Goal: Task Accomplishment & Management: Manage account settings

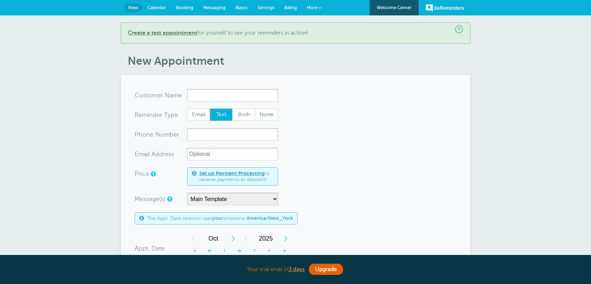
click at [292, 5] on span "Billing" at bounding box center [290, 7] width 13 height 5
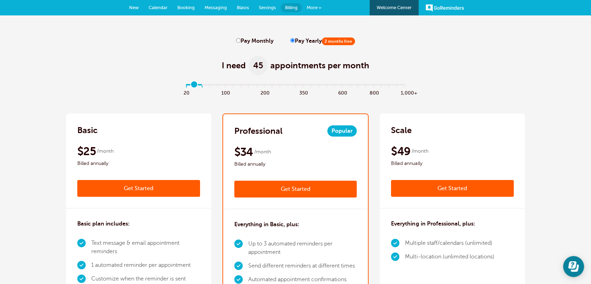
type input "0"
drag, startPoint x: 190, startPoint y: 85, endPoint x: 288, endPoint y: 75, distance: 98.4
click at [183, 86] on input "range" at bounding box center [296, 85] width 226 height 1
click at [319, 6] on span at bounding box center [320, 7] width 3 height 3
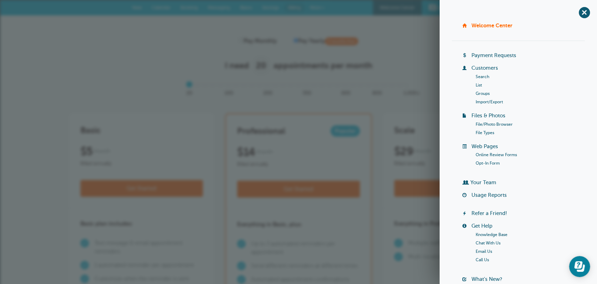
scroll to position [54, 0]
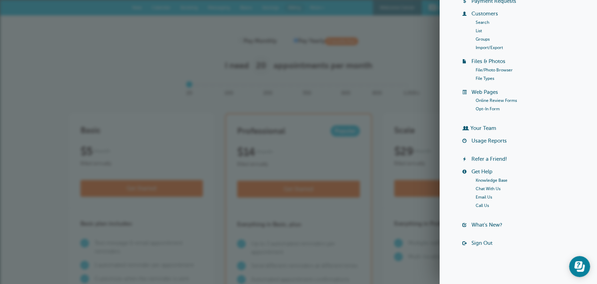
click at [486, 241] on link "Sign Out" at bounding box center [481, 243] width 21 height 6
